Goal: Task Accomplishment & Management: Manage account settings

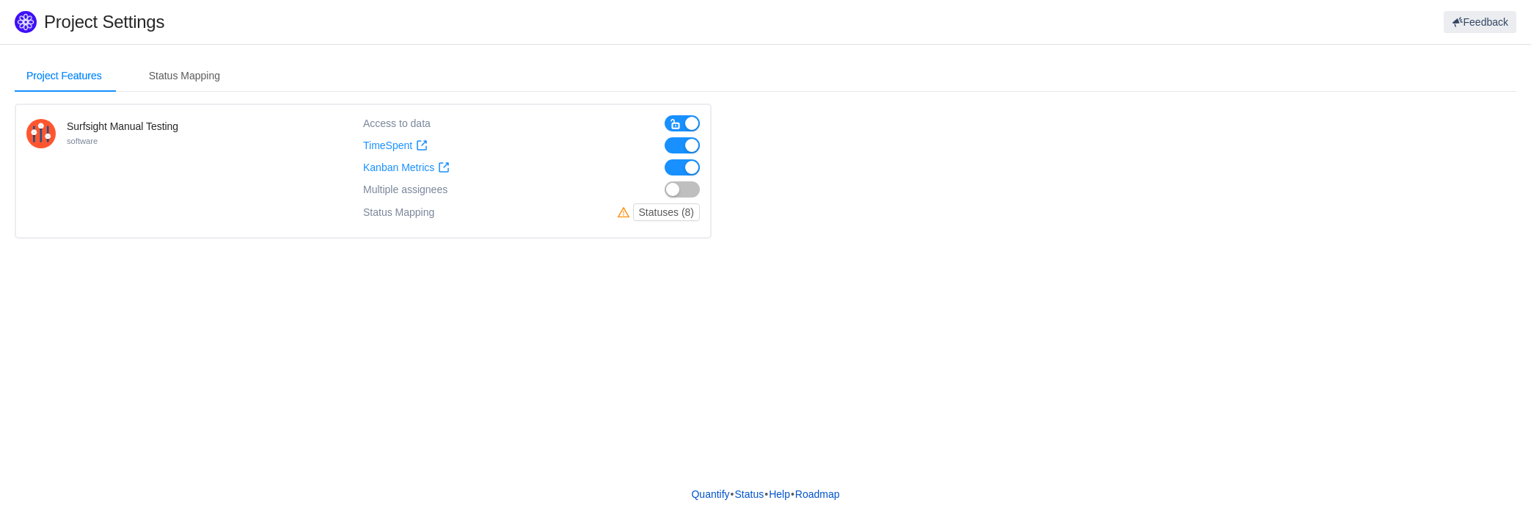
click at [674, 189] on button "button" at bounding box center [682, 189] width 35 height 16
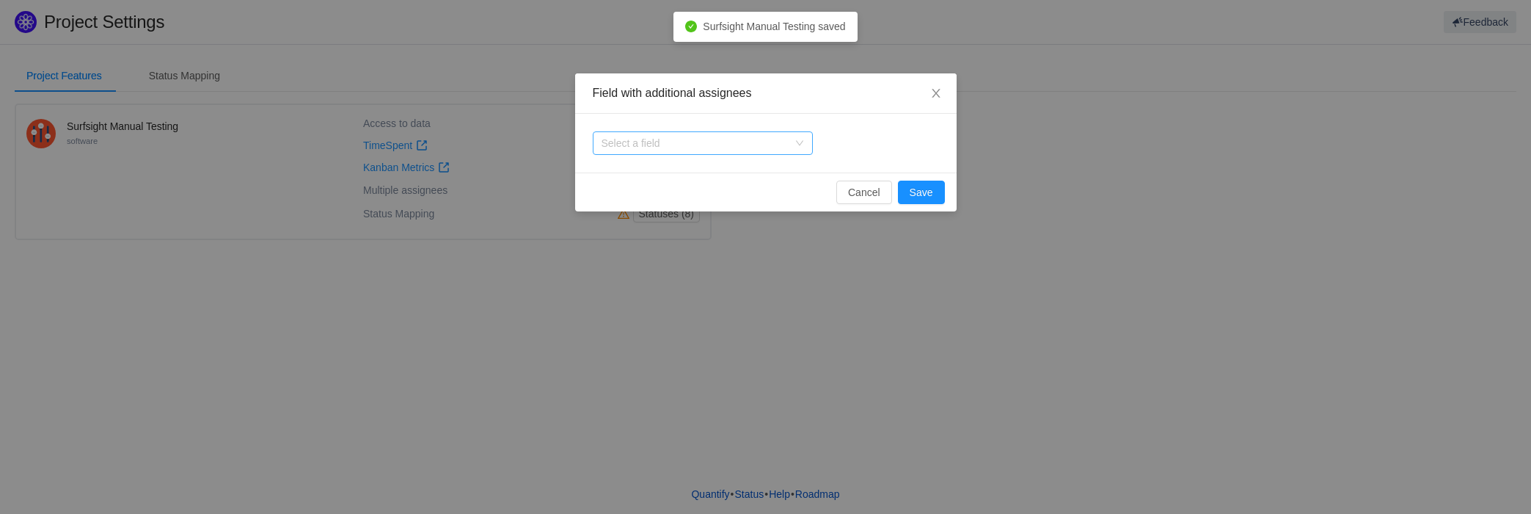
click at [796, 140] on icon "icon: down" at bounding box center [799, 143] width 9 height 9
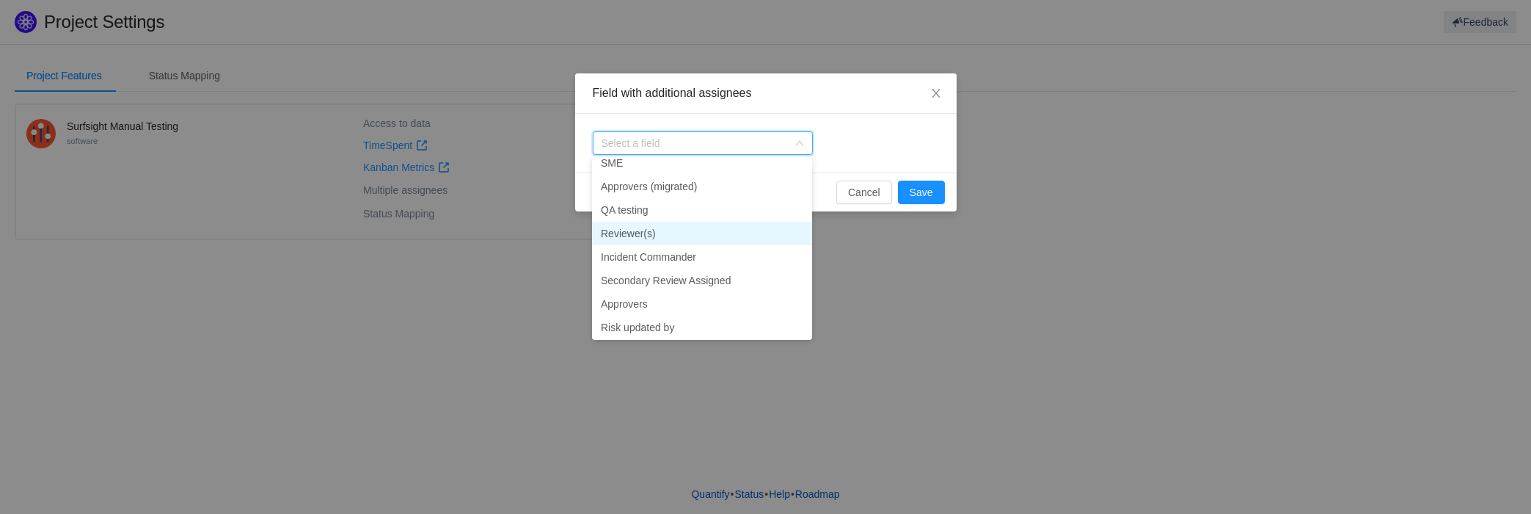
scroll to position [409, 0]
click at [863, 138] on div "Select a field" at bounding box center [766, 143] width 382 height 59
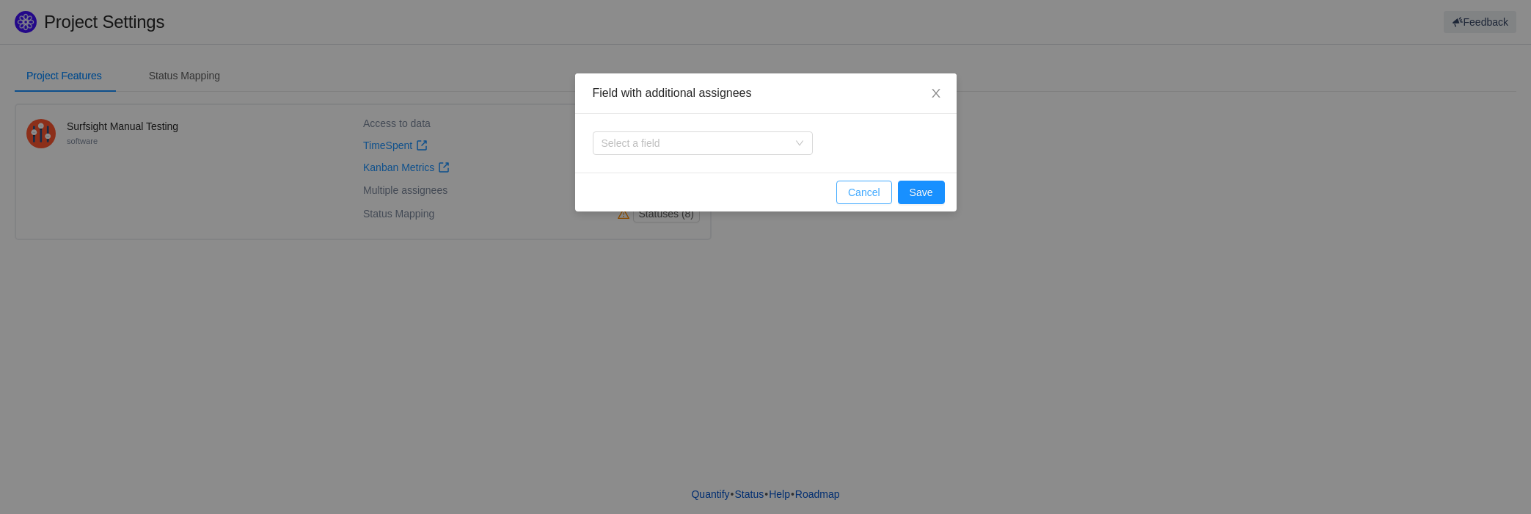
click at [864, 193] on button "Cancel" at bounding box center [864, 191] width 56 height 23
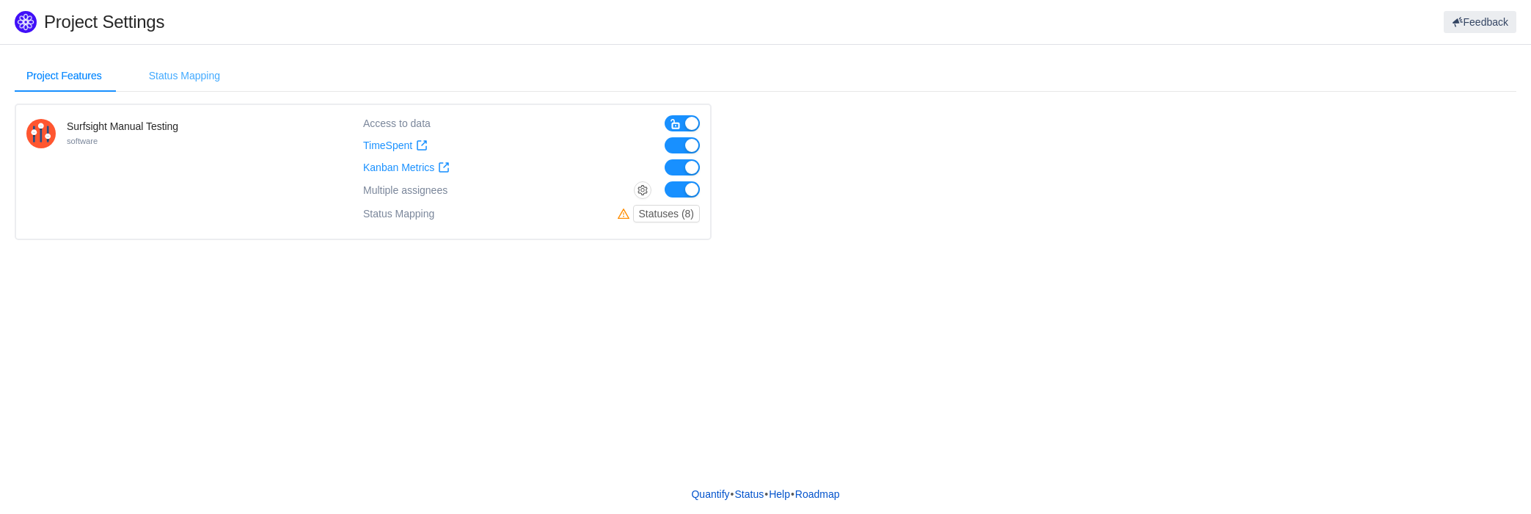
click at [202, 77] on div "Status Mapping" at bounding box center [184, 75] width 95 height 33
